Goal: Transaction & Acquisition: Obtain resource

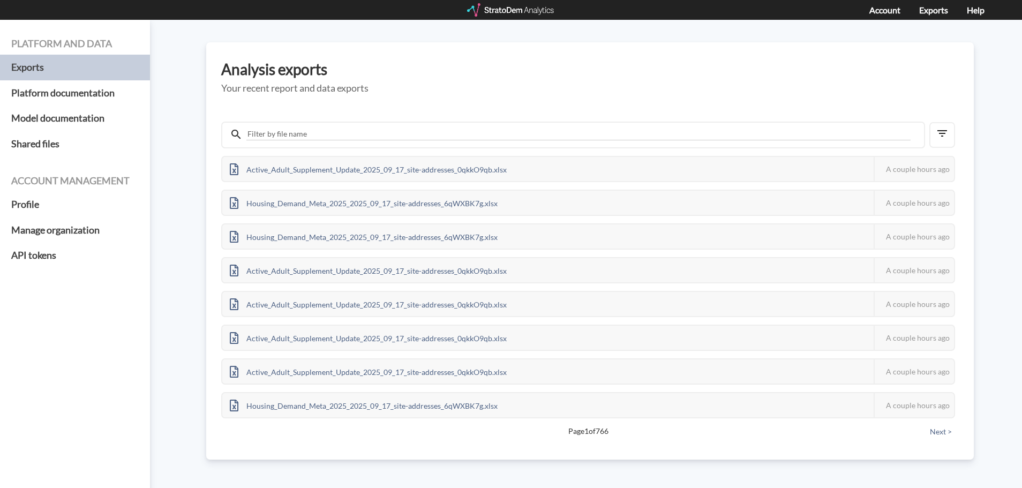
click at [499, 12] on div at bounding box center [511, 9] width 88 height 13
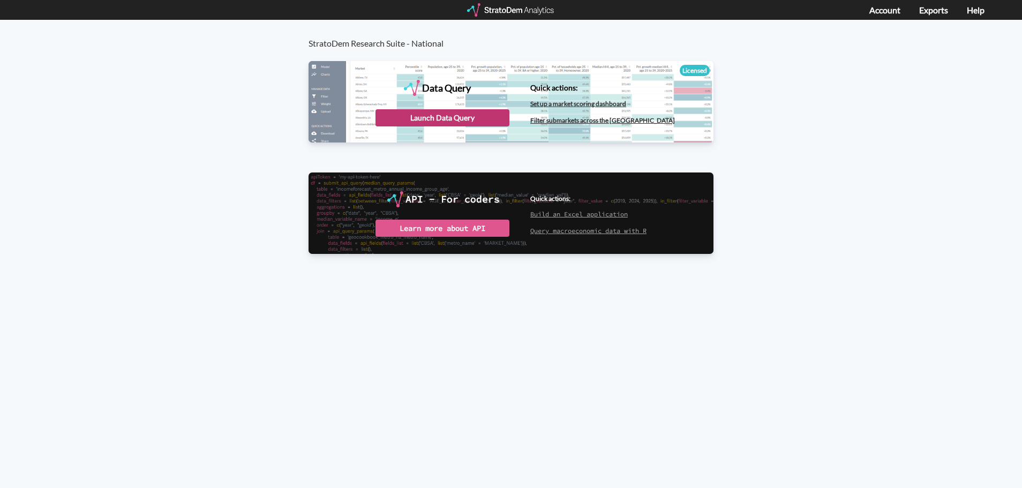
click at [439, 117] on div "Launch Data Query" at bounding box center [442, 117] width 134 height 17
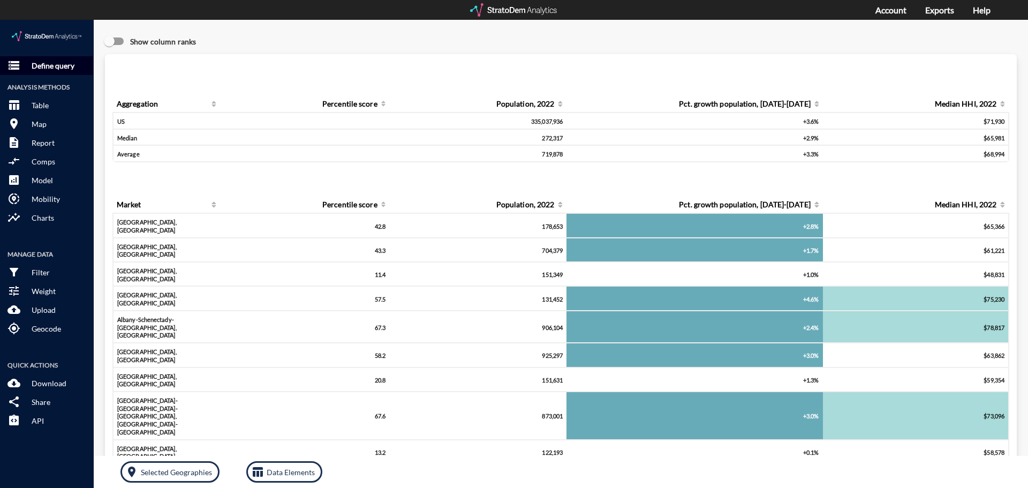
click p "Define query"
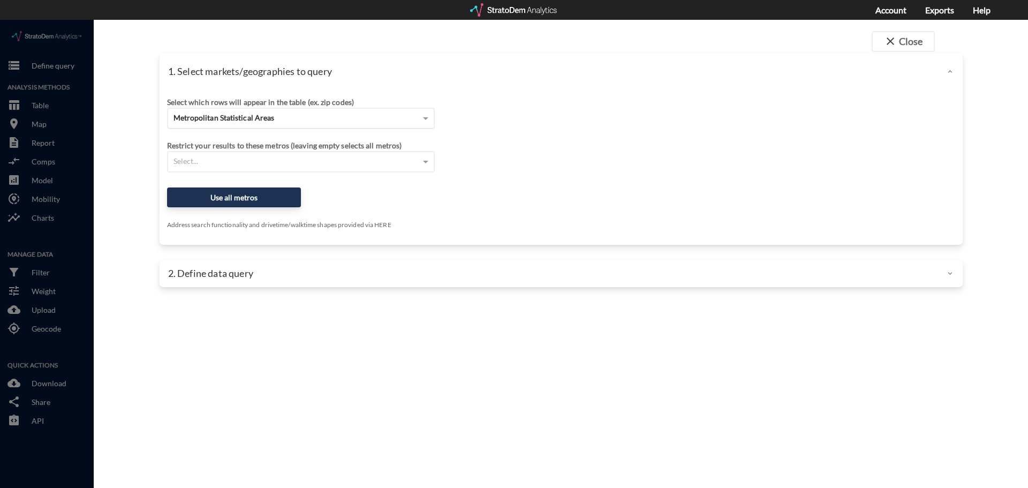
click span "Metropolitan Statistical Areas"
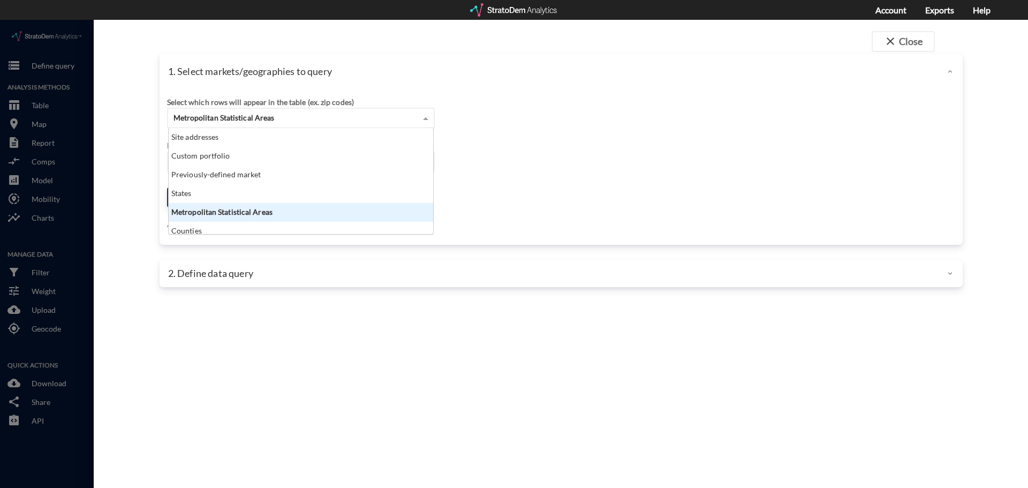
scroll to position [98, 258]
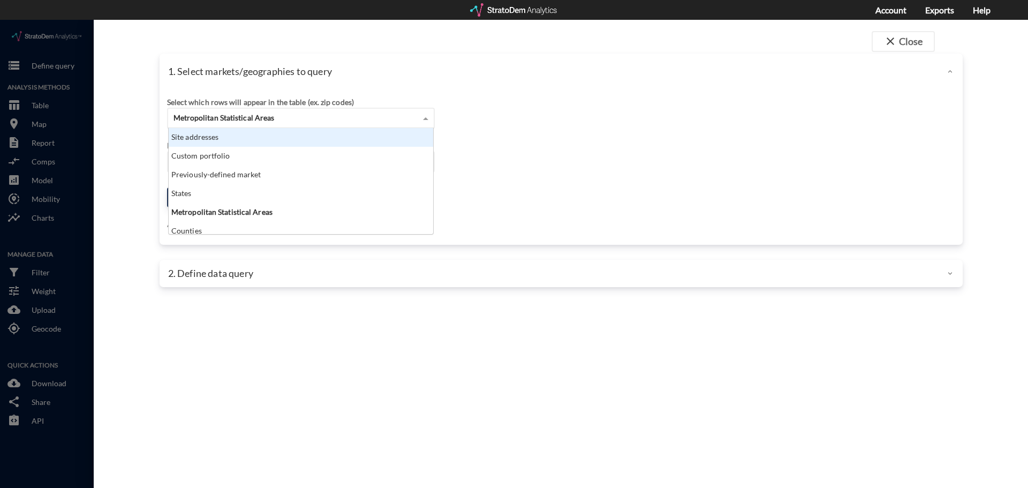
click div "Site addresses"
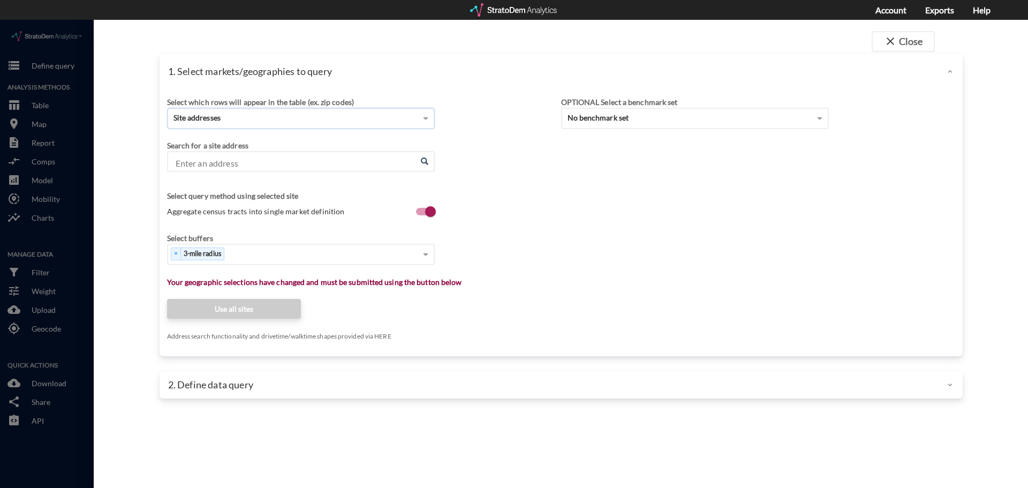
click input "Enter an address"
paste input "5600 NW 159th St, Miami Gardens, FL 33014"
click li "5600 NW 159th St, Miami Gardens, Florida"
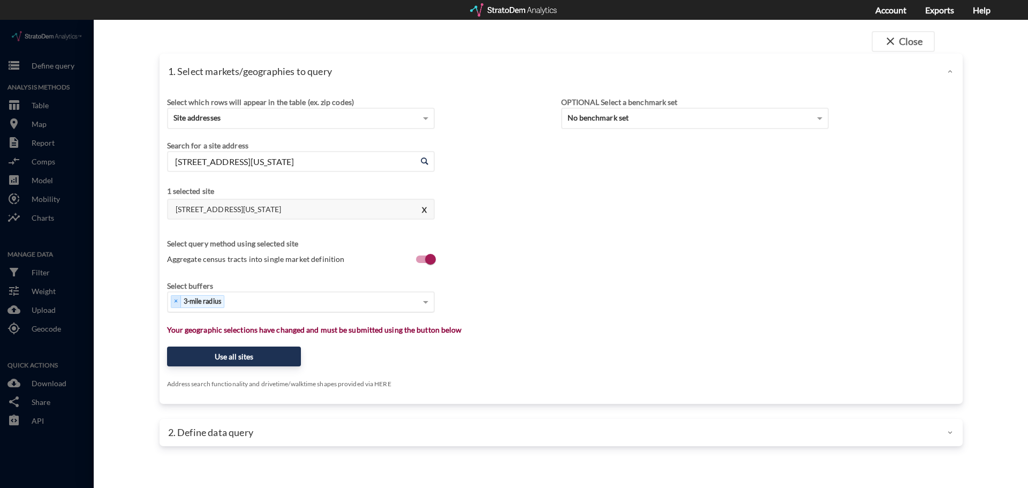
type input "5600 NW 159th St, Miami Gardens, Florida"
type input "1"
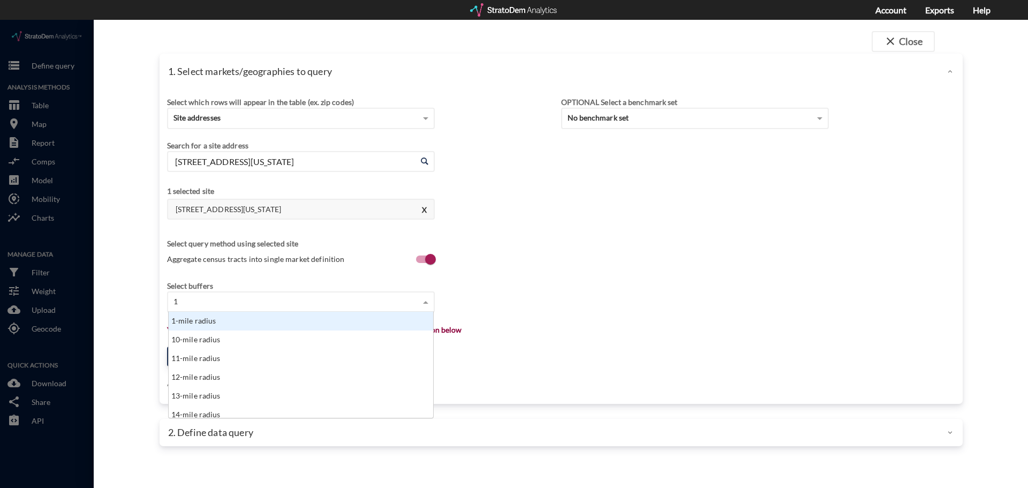
click div "1-mile radius"
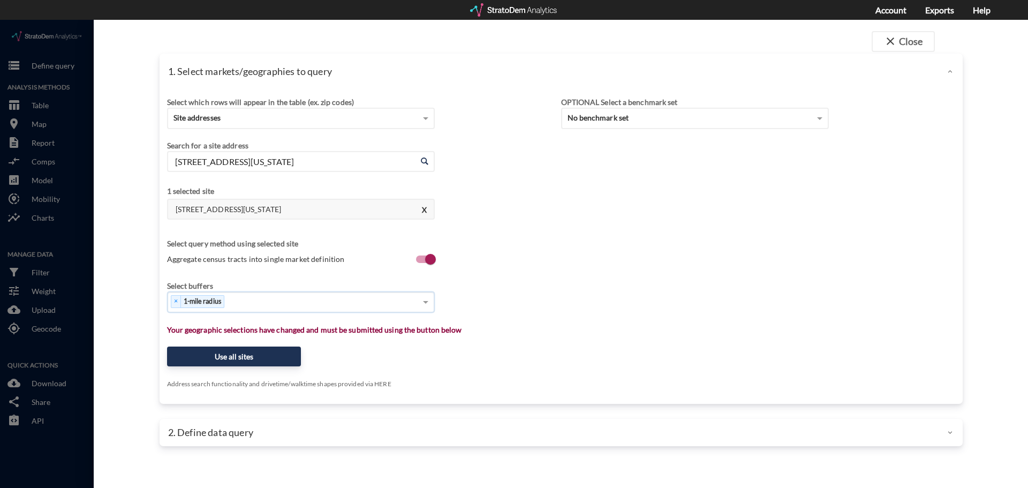
type input "3"
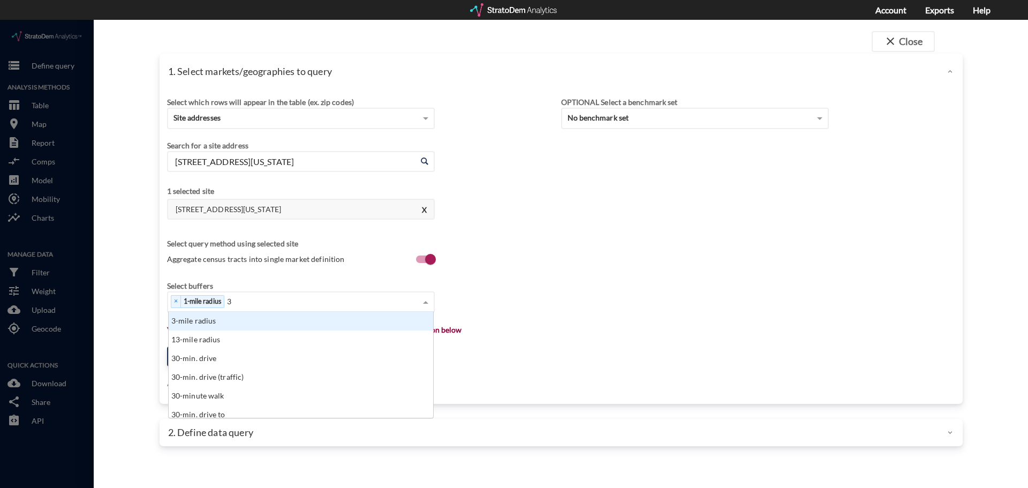
click div "3-mile radius"
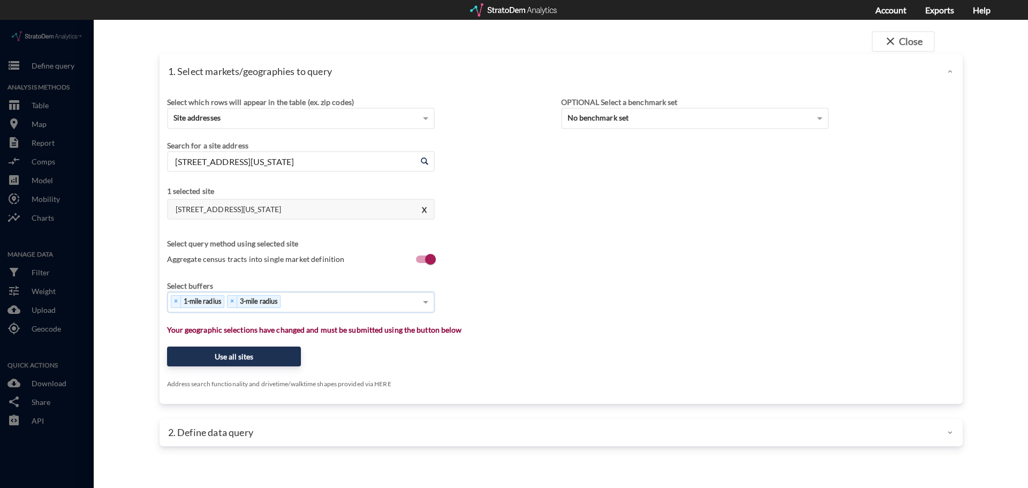
type input "5"
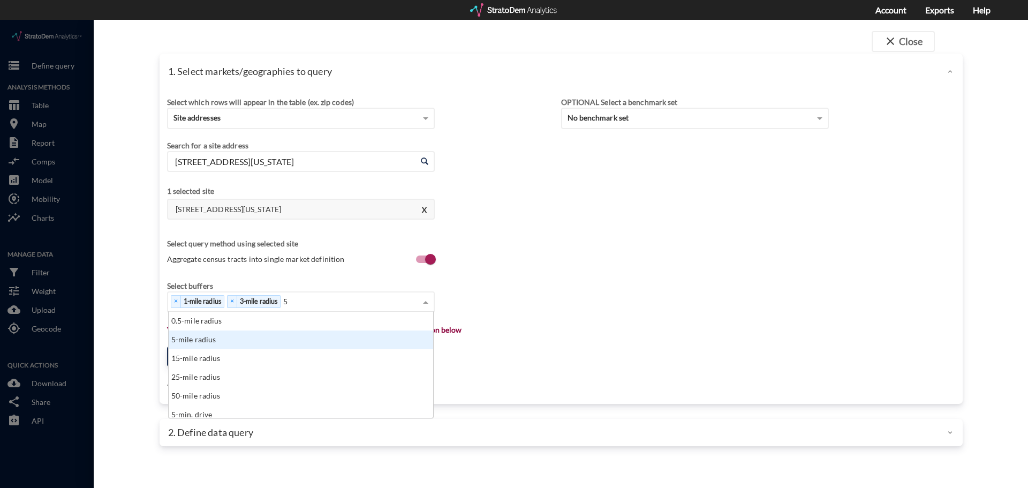
click div "5-mile radius"
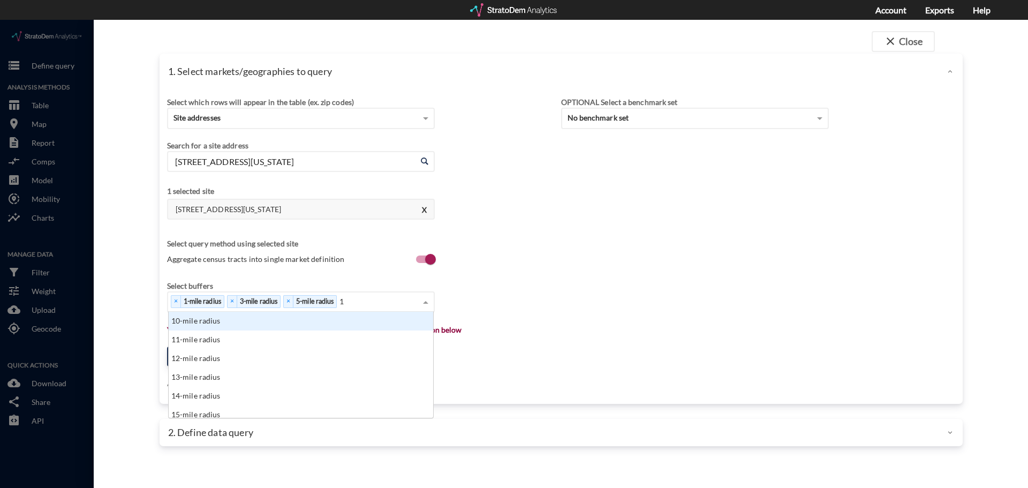
type input "10"
click div "10-mile radius"
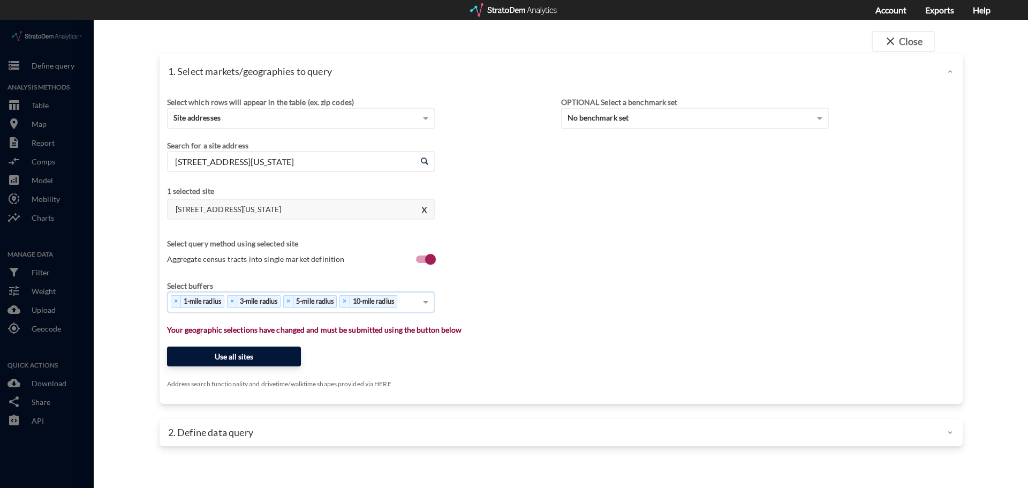
click button "Use all sites"
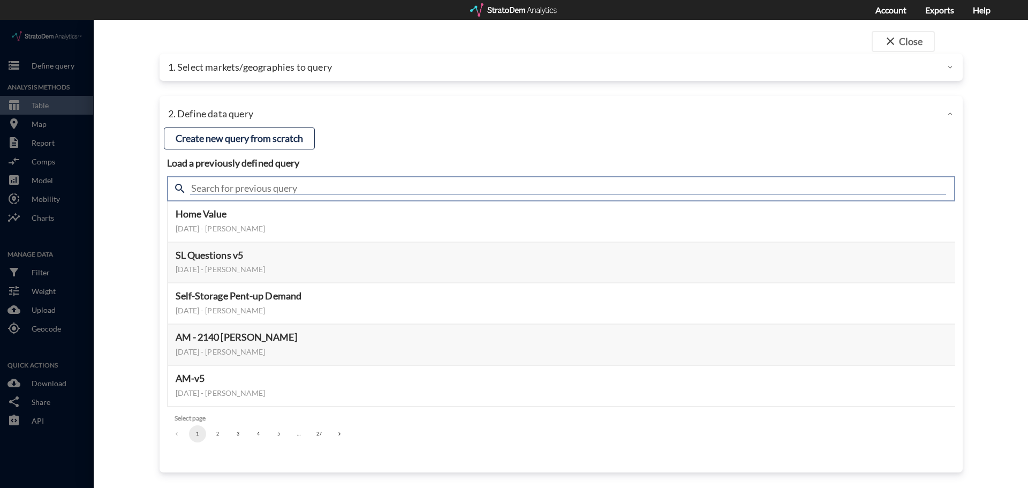
click input "text"
type input "demand"
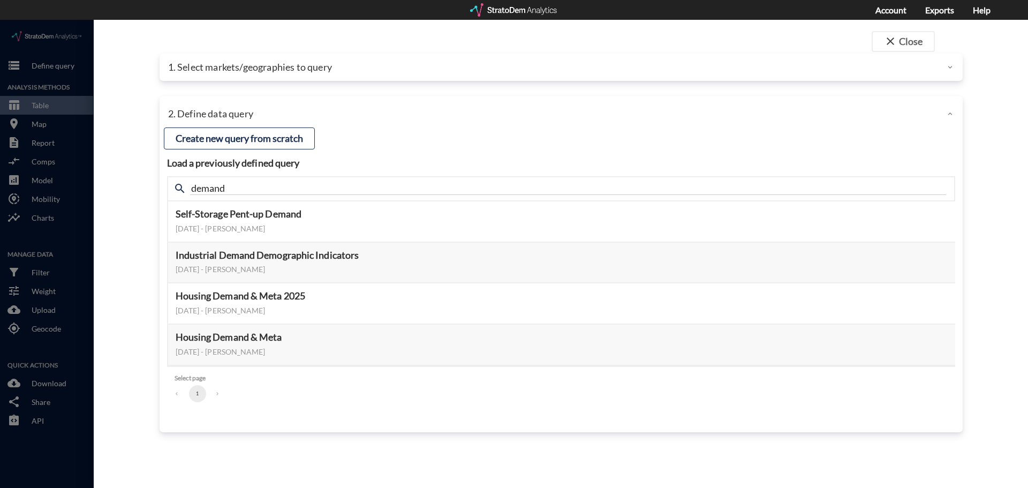
click div "close Close 1. Select markets/geographies to query Select which rows will appea…"
click button "Select this query"
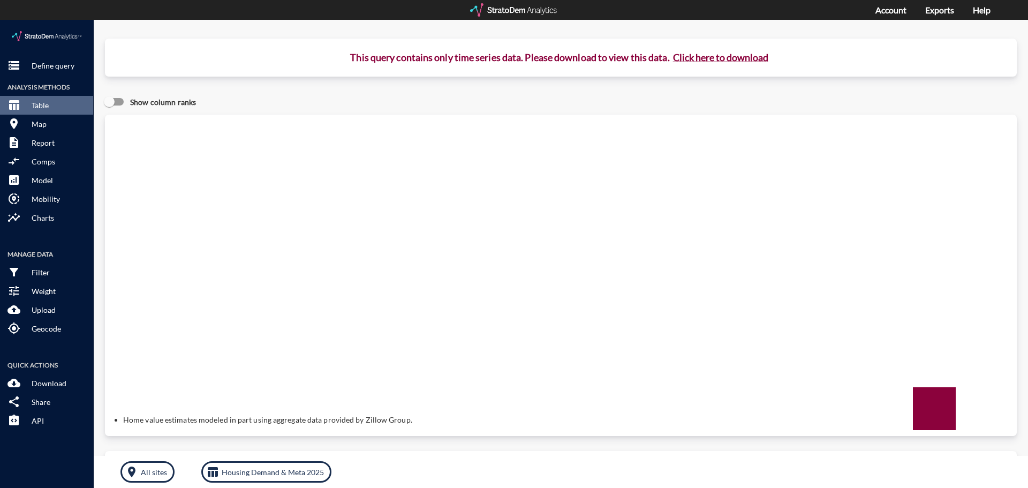
click button "Click here to download"
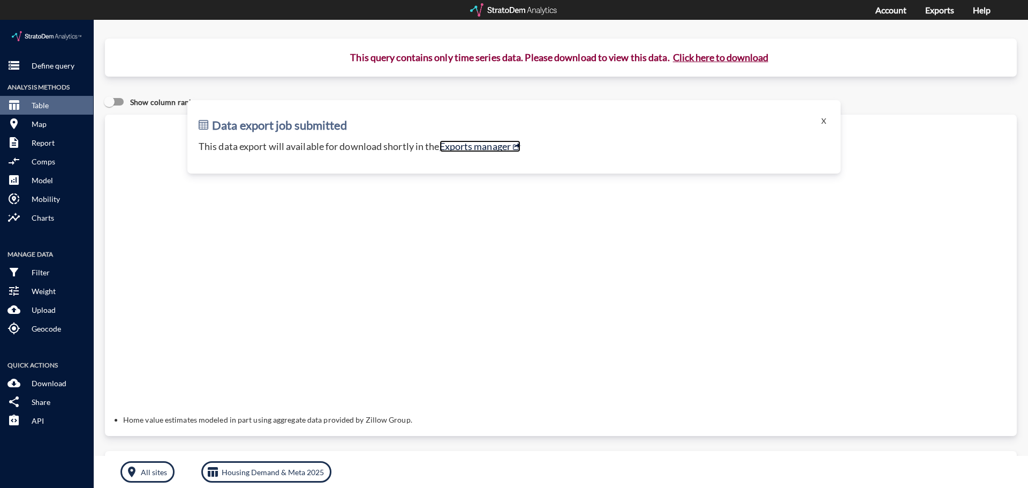
click link "Exports manager"
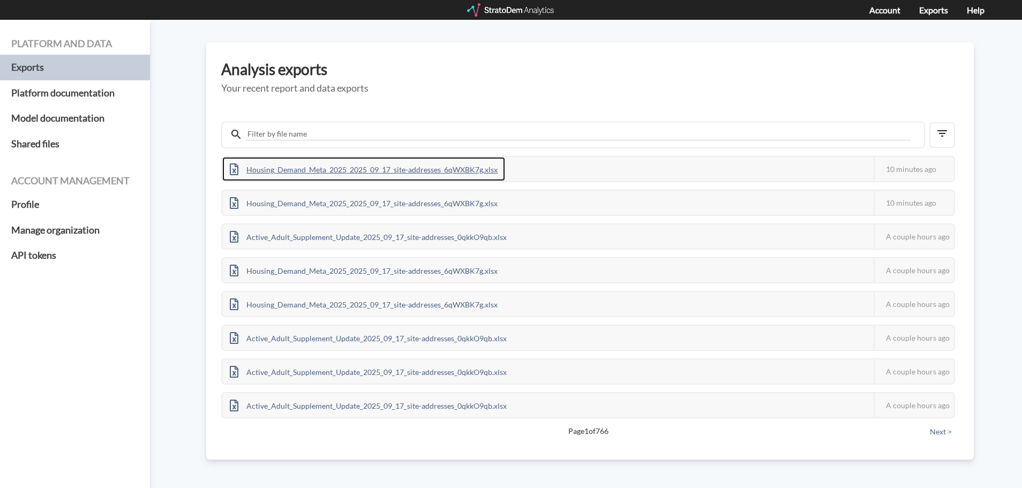
click at [321, 168] on div "Housing_Demand_Meta_2025_2025_09_17_site-addresses_6qWXBK7g.xlsx" at bounding box center [363, 169] width 283 height 24
